Goal: Task Accomplishment & Management: Manage account settings

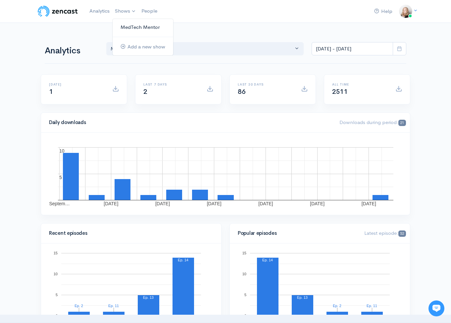
click at [128, 27] on link "MedTech Mentor" at bounding box center [143, 28] width 61 height 12
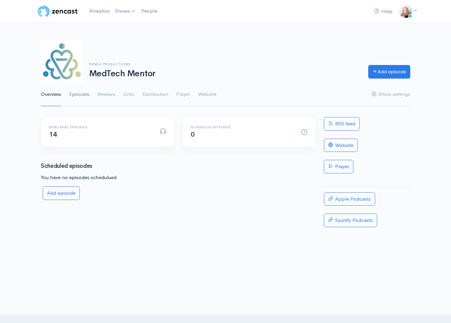
click at [80, 96] on link "Episodes" at bounding box center [79, 95] width 20 height 24
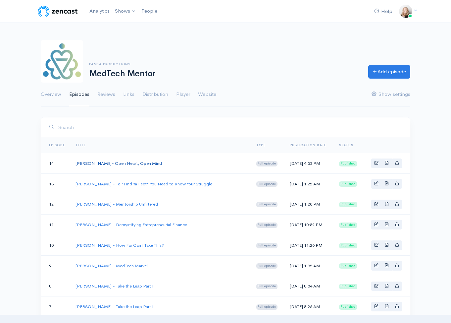
click at [112, 165] on link "[PERSON_NAME]- Open Heart, Open Mind" at bounding box center [119, 163] width 87 height 6
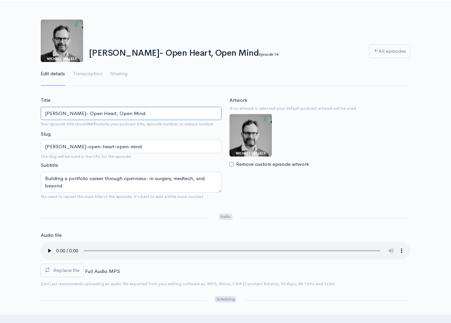
scroll to position [19, 0]
